Goal: Use online tool/utility

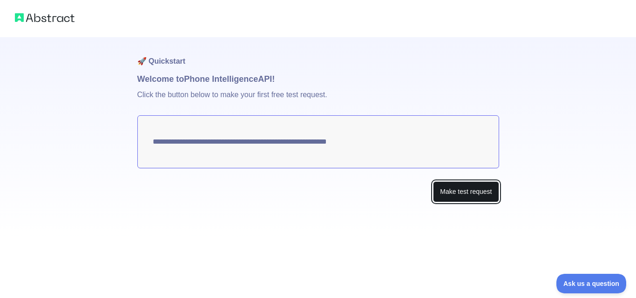
click at [443, 190] on button "Make test request" at bounding box center [466, 192] width 66 height 21
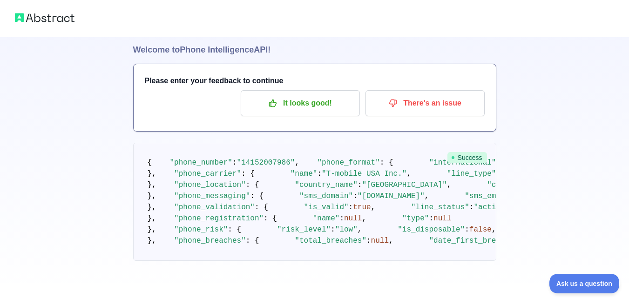
scroll to position [454, 0]
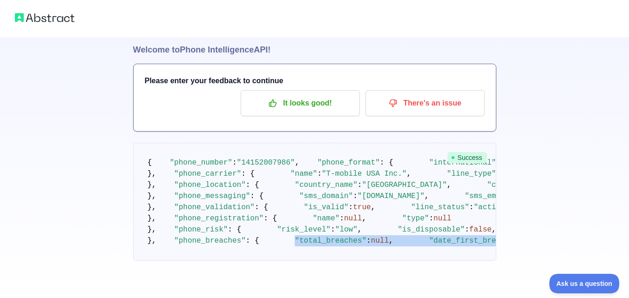
drag, startPoint x: 182, startPoint y: 180, endPoint x: 274, endPoint y: 203, distance: 94.5
click at [274, 203] on pre "{ "phone_number" : "14152007986" , "phone_format" : { "international" : "+1 415…" at bounding box center [314, 202] width 363 height 118
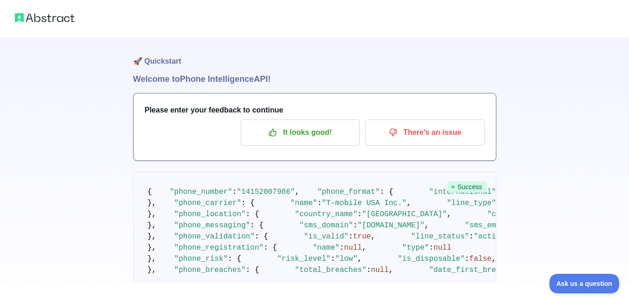
click at [241, 115] on h3 "Please enter your feedback to continue" at bounding box center [315, 110] width 340 height 11
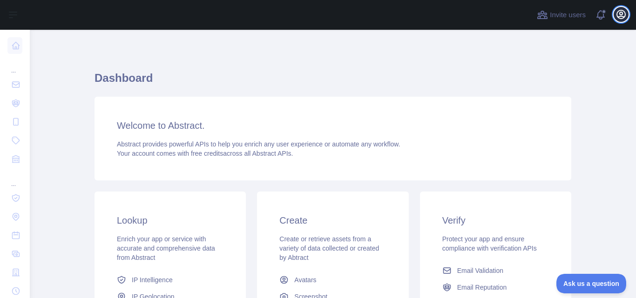
click at [621, 10] on icon "button" at bounding box center [621, 14] width 11 height 11
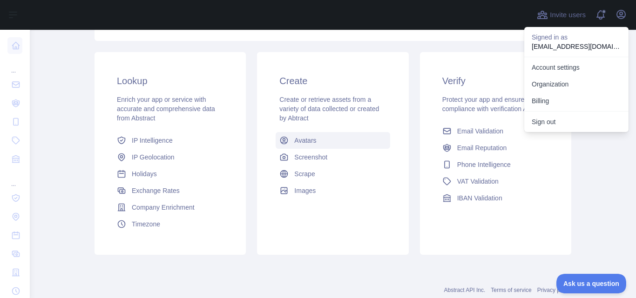
scroll to position [165, 0]
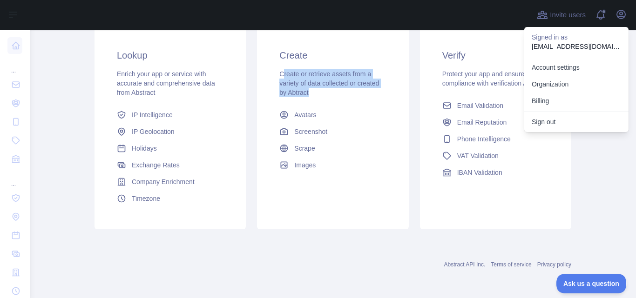
drag, startPoint x: 279, startPoint y: 73, endPoint x: 337, endPoint y: 93, distance: 60.7
click at [337, 93] on div "Create or retrieve assets from a variety of data collected or created by Abtract" at bounding box center [332, 83] width 107 height 28
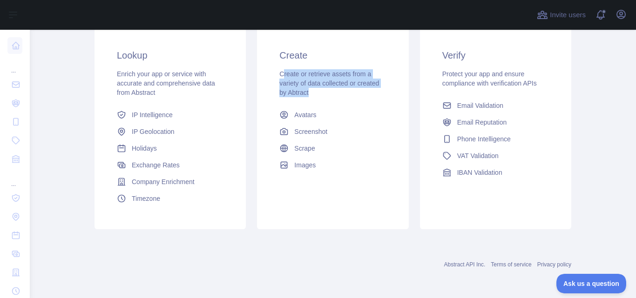
click at [359, 95] on div "Create or retrieve assets from a variety of data collected or created by Abtract" at bounding box center [332, 83] width 107 height 28
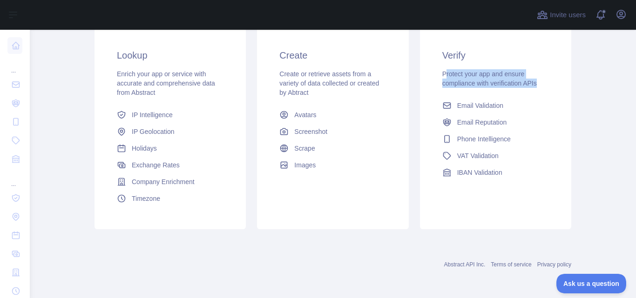
drag, startPoint x: 442, startPoint y: 68, endPoint x: 535, endPoint y: 85, distance: 94.8
click at [535, 85] on div "Verify Protect your app and ensure compliance with verification APIs Email Vali…" at bounding box center [495, 115] width 151 height 177
click at [489, 139] on span "Phone Intelligence" at bounding box center [484, 139] width 54 height 9
